Goal: Task Accomplishment & Management: Use online tool/utility

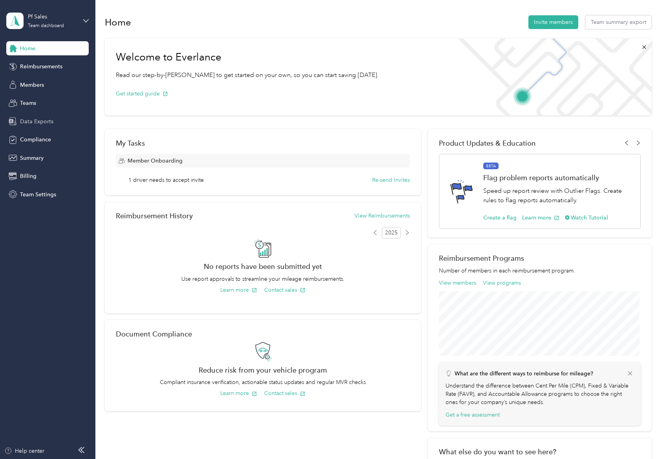
click at [42, 124] on span "Data Exports" at bounding box center [36, 121] width 33 height 8
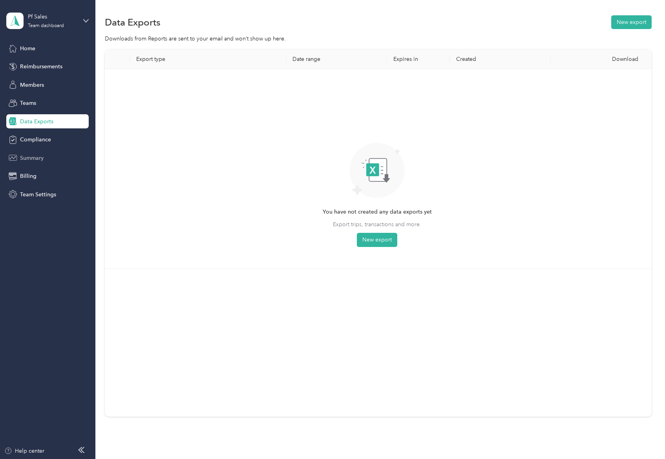
click at [42, 156] on span "Summary" at bounding box center [32, 158] width 24 height 8
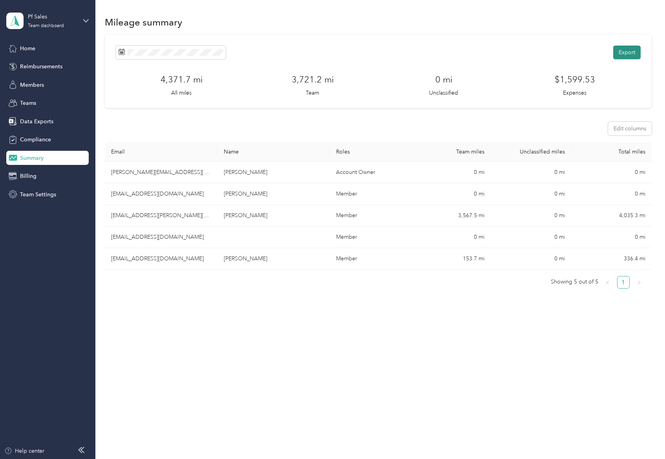
click at [628, 54] on button "Export" at bounding box center [626, 53] width 27 height 14
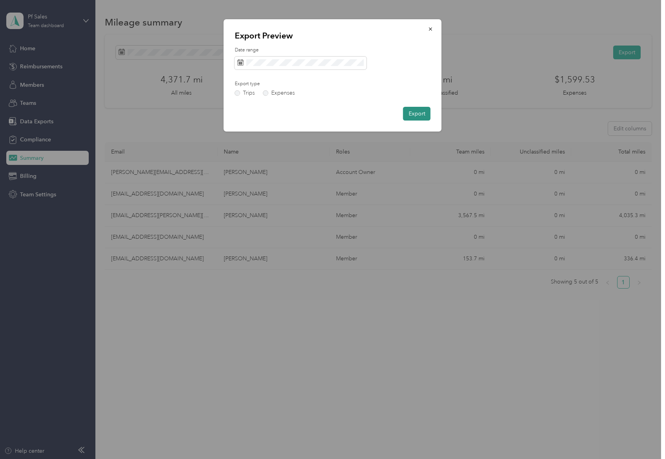
click at [416, 113] on button "Export" at bounding box center [416, 114] width 27 height 14
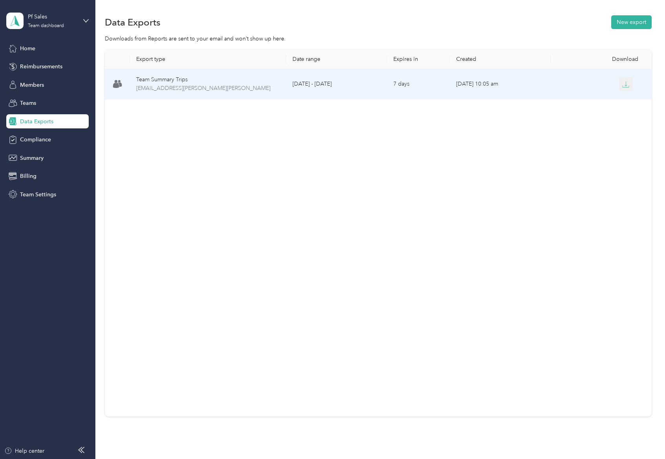
click at [625, 83] on icon "button" at bounding box center [626, 83] width 2 height 5
